Goal: Task Accomplishment & Management: Use online tool/utility

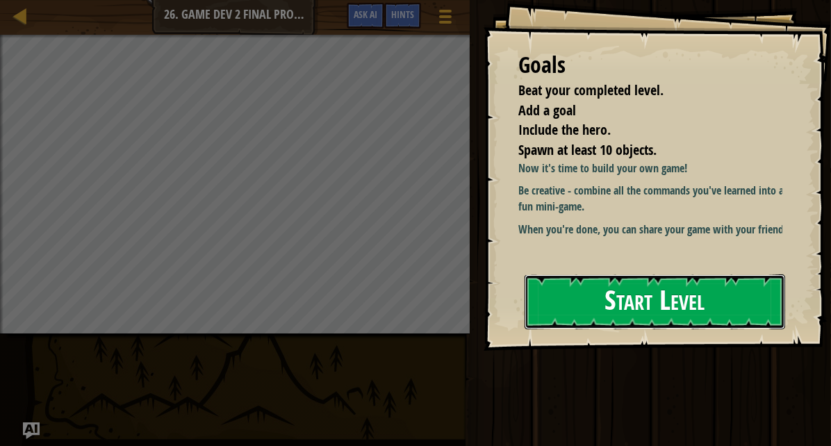
click at [641, 284] on button "Start Level" at bounding box center [655, 301] width 261 height 55
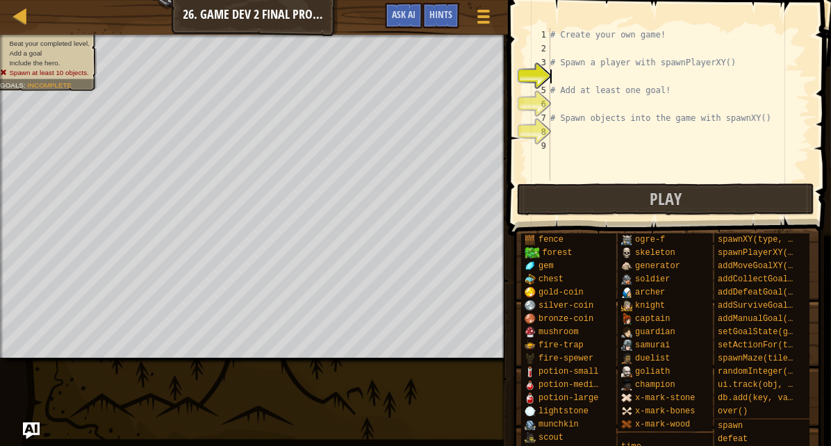
click at [582, 131] on div "# Create your own game! # Spawn a player with spawnPlayerXY() # Add at least on…" at bounding box center [679, 118] width 263 height 181
click at [595, 146] on div "# Create your own game! # Spawn a player with spawnPlayerXY() # Add at least on…" at bounding box center [679, 118] width 263 height 181
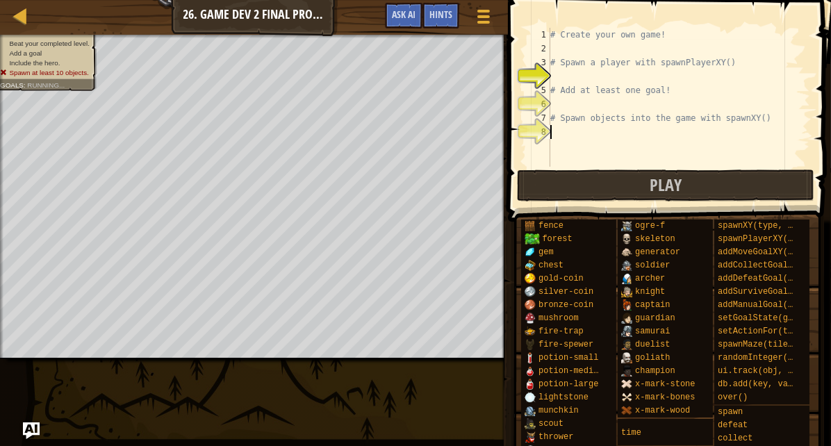
type textarea "# Spawn objects into the game with spawnXY()"
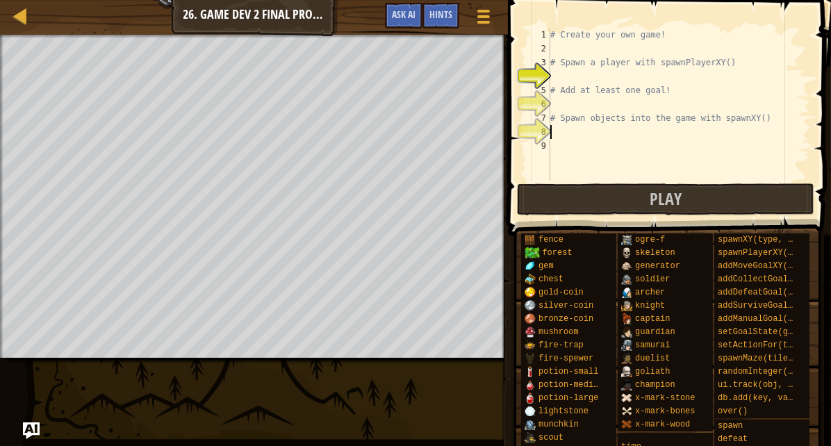
click at [601, 74] on div "# Create your own game! # Spawn a player with spawnPlayerXY() # Add at least on…" at bounding box center [679, 118] width 263 height 181
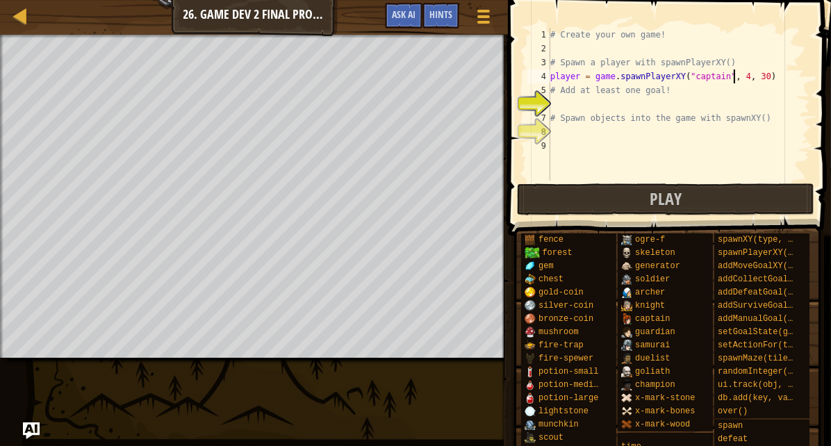
scroll to position [6, 15]
type textarea "player = game.spawnPlayerXY("captain", 40, 35)"
click at [587, 102] on div "# Create your own game! # Spawn a player with spawnPlayerXY() player = game . s…" at bounding box center [679, 118] width 263 height 181
